Goal: Check status

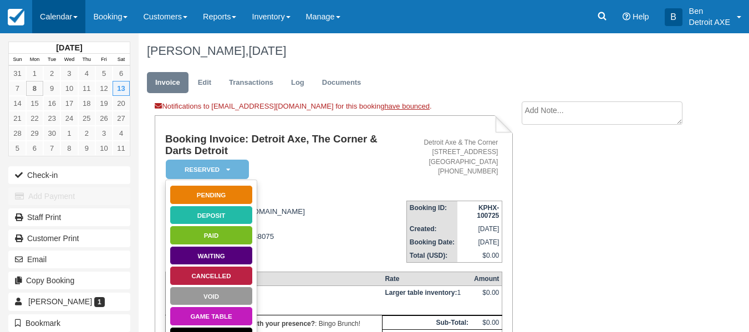
click at [49, 13] on link "Calendar" at bounding box center [58, 16] width 53 height 33
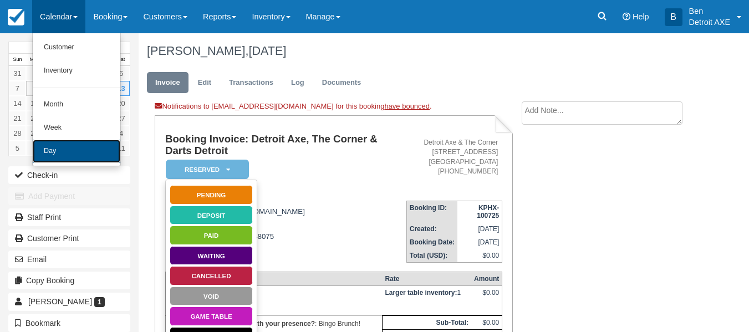
click at [74, 148] on link "Day" at bounding box center [77, 151] width 88 height 23
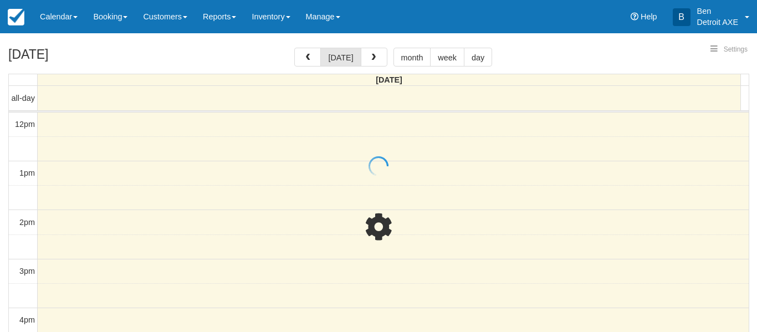
select select
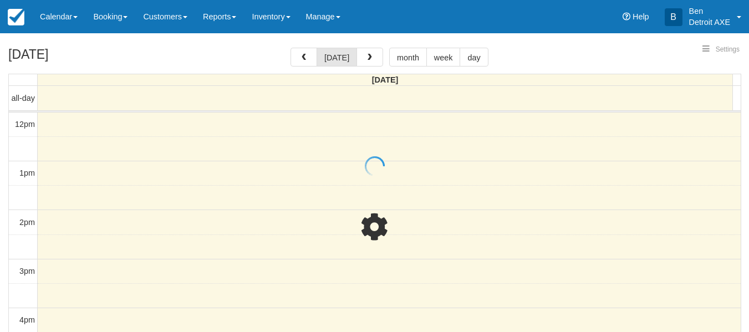
scroll to position [341, 0]
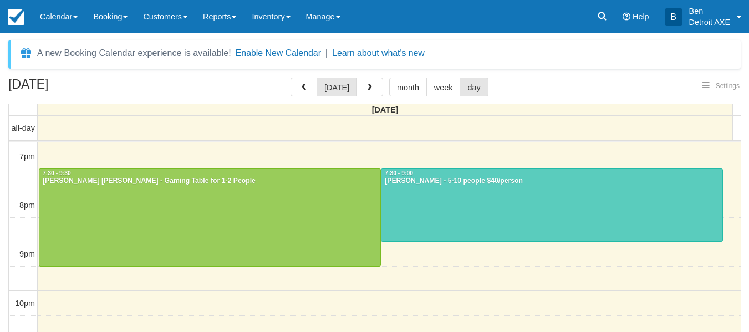
select select
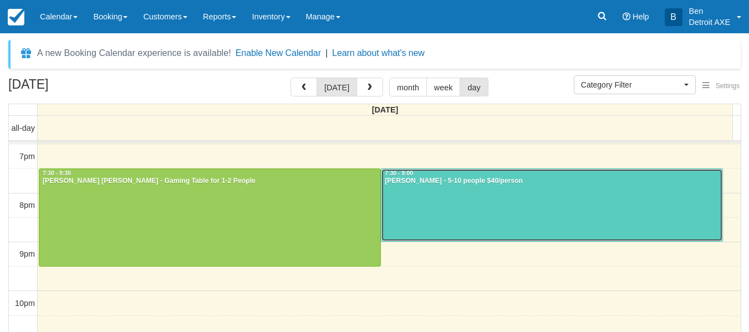
click at [437, 227] on div at bounding box center [551, 205] width 341 height 73
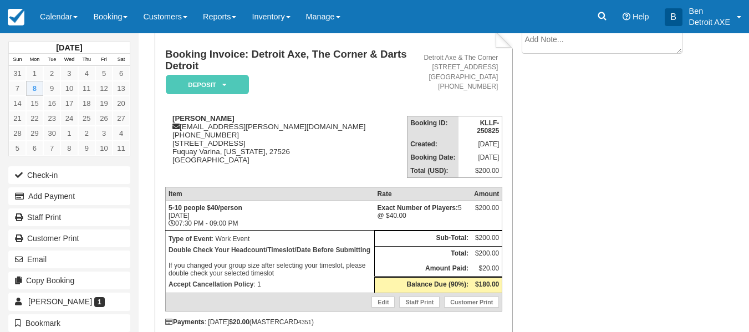
scroll to position [71, 0]
